Goal: Task Accomplishment & Management: Complete application form

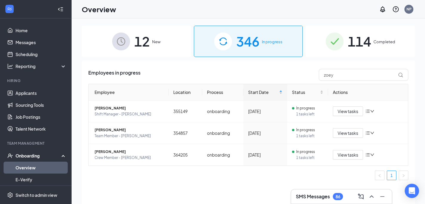
click at [146, 43] on span "12" at bounding box center [142, 41] width 16 height 21
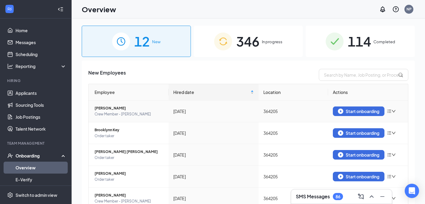
scroll to position [135, 0]
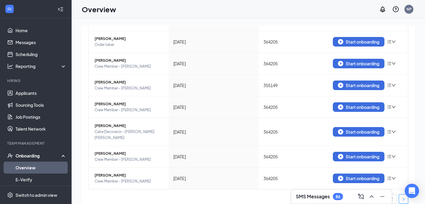
click at [402, 197] on icon "right" at bounding box center [404, 199] width 4 height 4
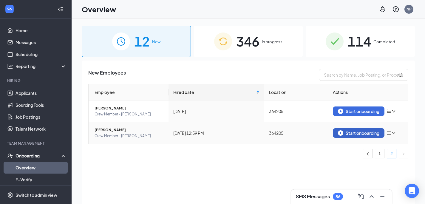
click at [358, 132] on div "Start onboarding" at bounding box center [358, 132] width 41 height 5
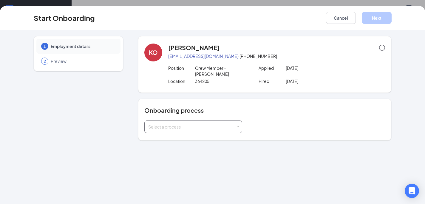
click at [236, 121] on div "Select a process" at bounding box center [193, 127] width 90 height 12
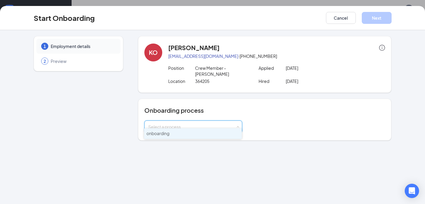
click at [210, 134] on li "onboarding" at bounding box center [193, 133] width 98 height 11
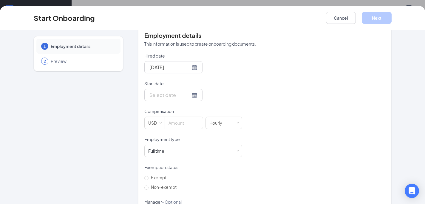
scroll to position [130, 0]
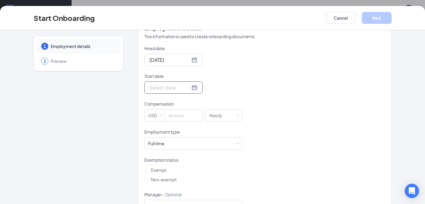
click at [184, 85] on div at bounding box center [173, 87] width 48 height 7
click at [184, 84] on div at bounding box center [173, 87] width 48 height 7
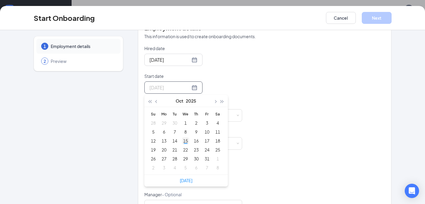
type input "[DATE]"
click at [183, 137] on div "15" at bounding box center [185, 140] width 7 height 7
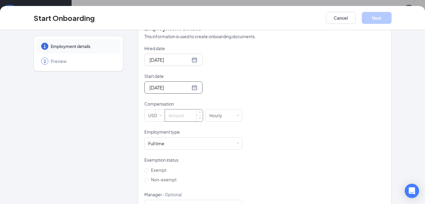
click at [181, 111] on input at bounding box center [184, 115] width 38 height 12
type input "11"
click at [328, 127] on div "Hired date [DATE] Start date [DATE] [DATE] Su Mo Tu We Th Fr Sa 28 29 30 1 2 3 …" at bounding box center [264, 142] width 241 height 195
click at [145, 175] on label "Non-exempt" at bounding box center [161, 180] width 35 height 10
click at [145, 178] on input "Non-exempt" at bounding box center [146, 180] width 4 height 4
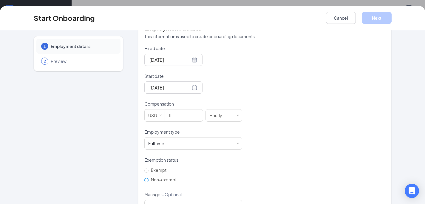
radio input "true"
click at [380, 25] on div "Start Onboarding Cancel Next" at bounding box center [212, 18] width 425 height 24
click at [380, 16] on button "Next" at bounding box center [377, 18] width 30 height 12
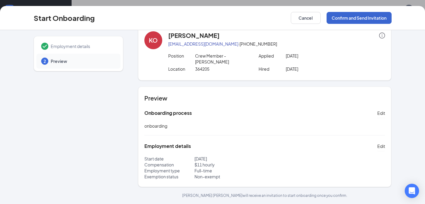
scroll to position [6, 0]
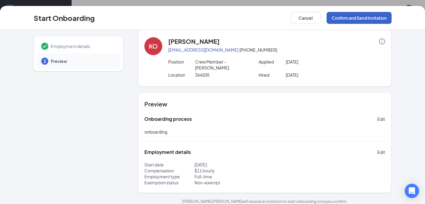
click at [360, 22] on button "Confirm and Send Invitation" at bounding box center [359, 18] width 65 height 12
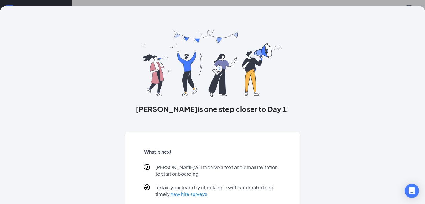
scroll to position [33, 0]
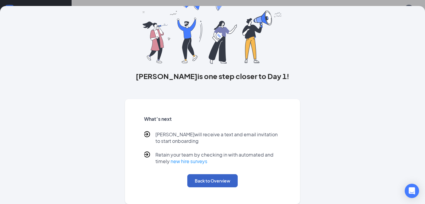
click at [219, 176] on button "Back to Overview" at bounding box center [212, 180] width 50 height 13
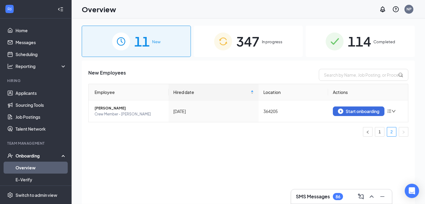
scroll to position [0, 0]
click at [362, 110] on div "Start onboarding" at bounding box center [358, 111] width 41 height 5
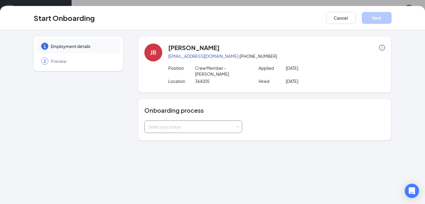
click at [240, 121] on div "Select a process" at bounding box center [193, 127] width 98 height 13
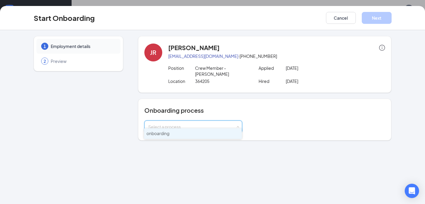
click at [208, 138] on li "onboarding" at bounding box center [193, 133] width 98 height 11
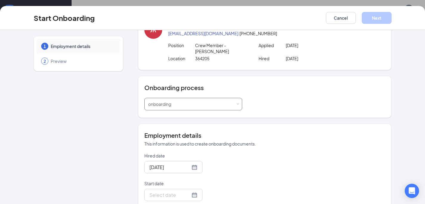
scroll to position [58, 0]
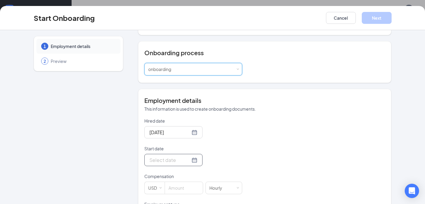
click at [185, 156] on div at bounding box center [173, 159] width 48 height 7
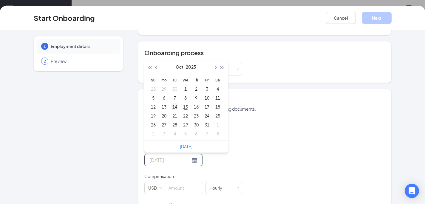
type input "[DATE]"
click at [175, 103] on div "14" at bounding box center [174, 106] width 7 height 7
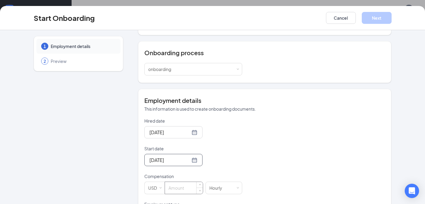
click at [175, 183] on input at bounding box center [184, 188] width 38 height 12
type input "11"
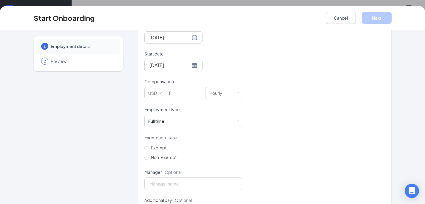
scroll to position [156, 0]
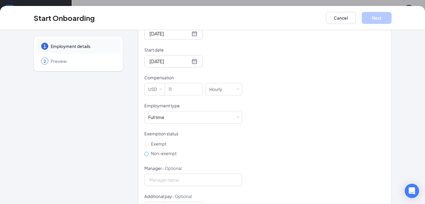
click at [144, 152] on input "Non-exempt" at bounding box center [146, 154] width 4 height 4
radio input "true"
click at [370, 17] on button "Next" at bounding box center [377, 18] width 30 height 12
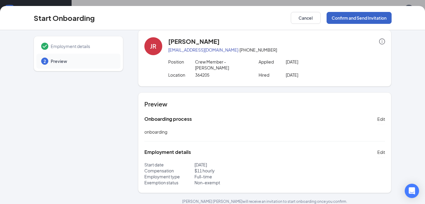
click at [355, 18] on button "Confirm and Send Invitation" at bounding box center [359, 18] width 65 height 12
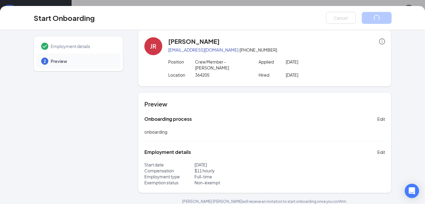
scroll to position [0, 0]
